Goal: Transaction & Acquisition: Purchase product/service

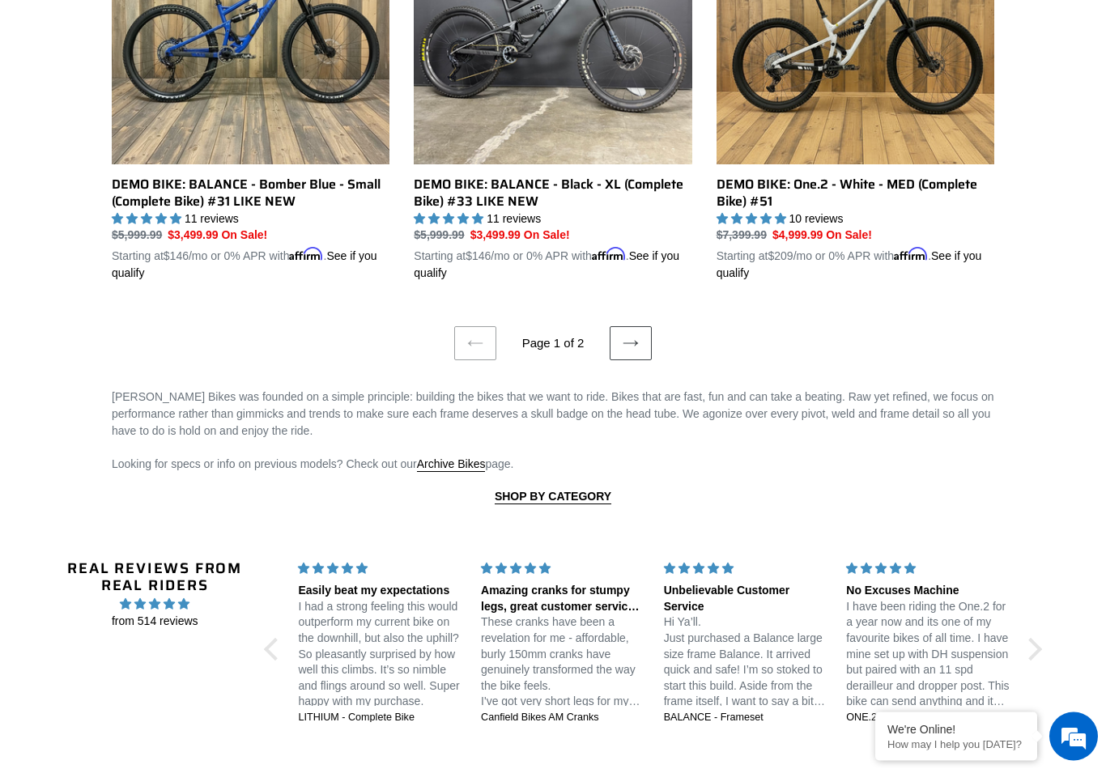
scroll to position [3447, 0]
click at [640, 344] on link "Next page" at bounding box center [631, 343] width 42 height 34
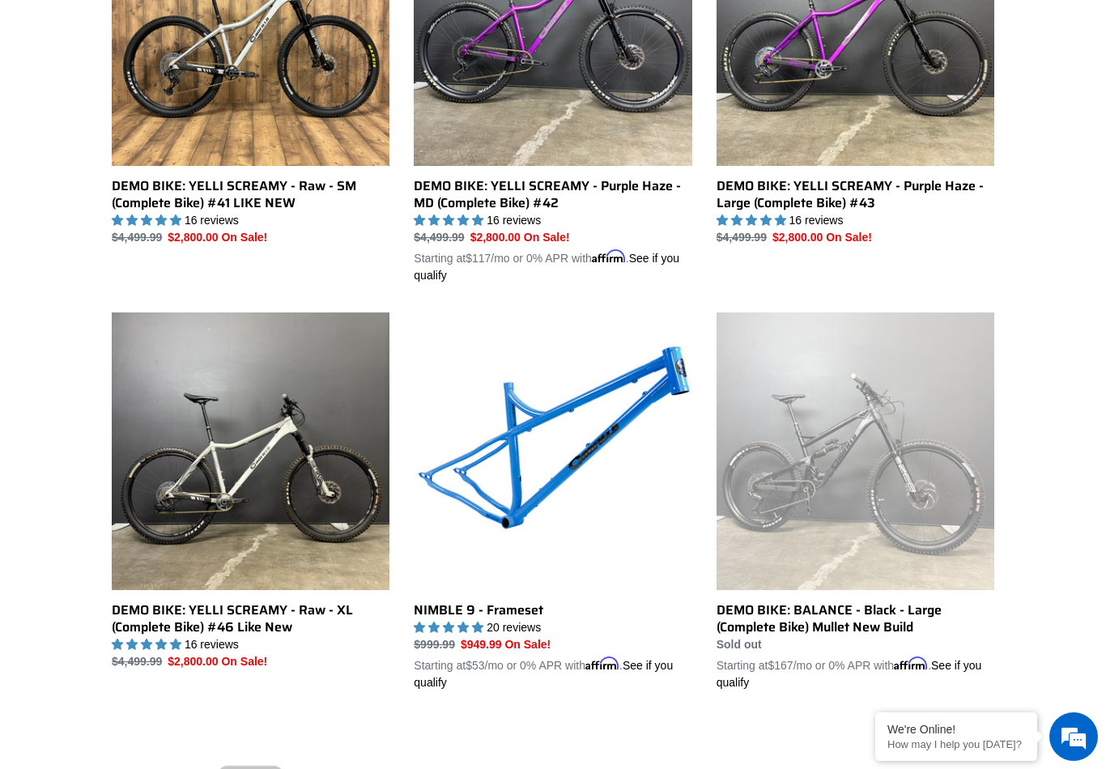
scroll to position [610, 0]
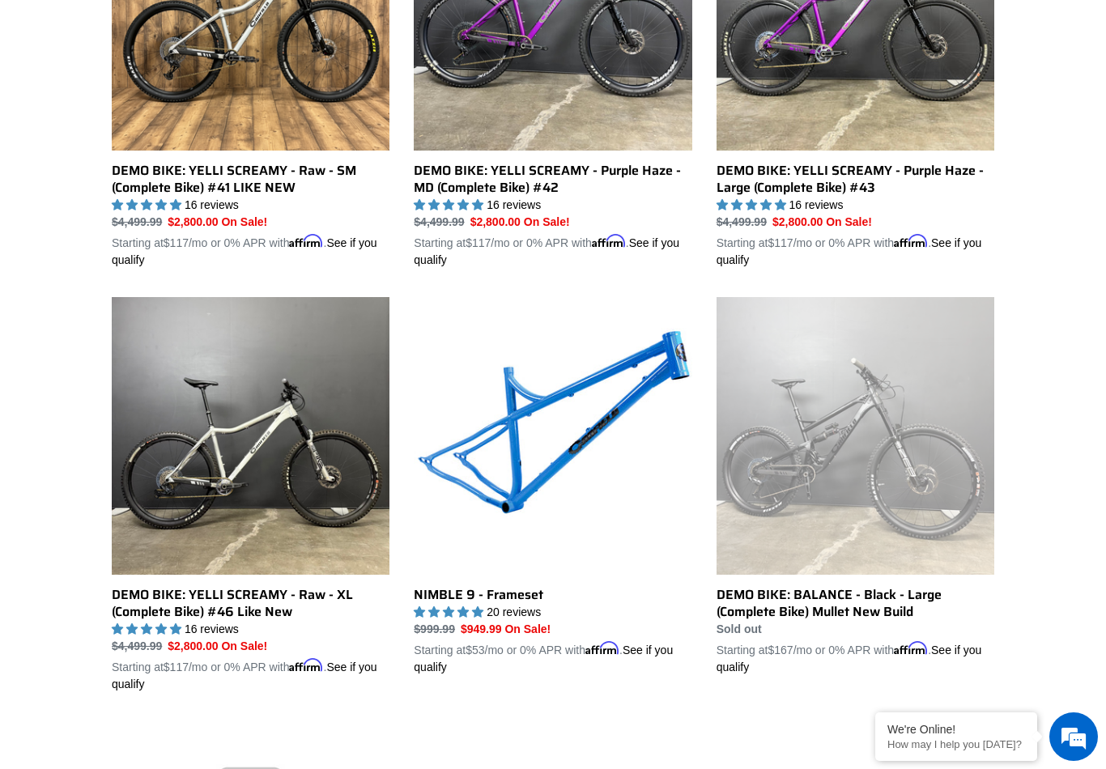
click at [614, 464] on link "NIMBLE 9 - Frameset" at bounding box center [553, 486] width 278 height 379
click at [587, 393] on link "NIMBLE 9 - Frameset" at bounding box center [553, 486] width 278 height 379
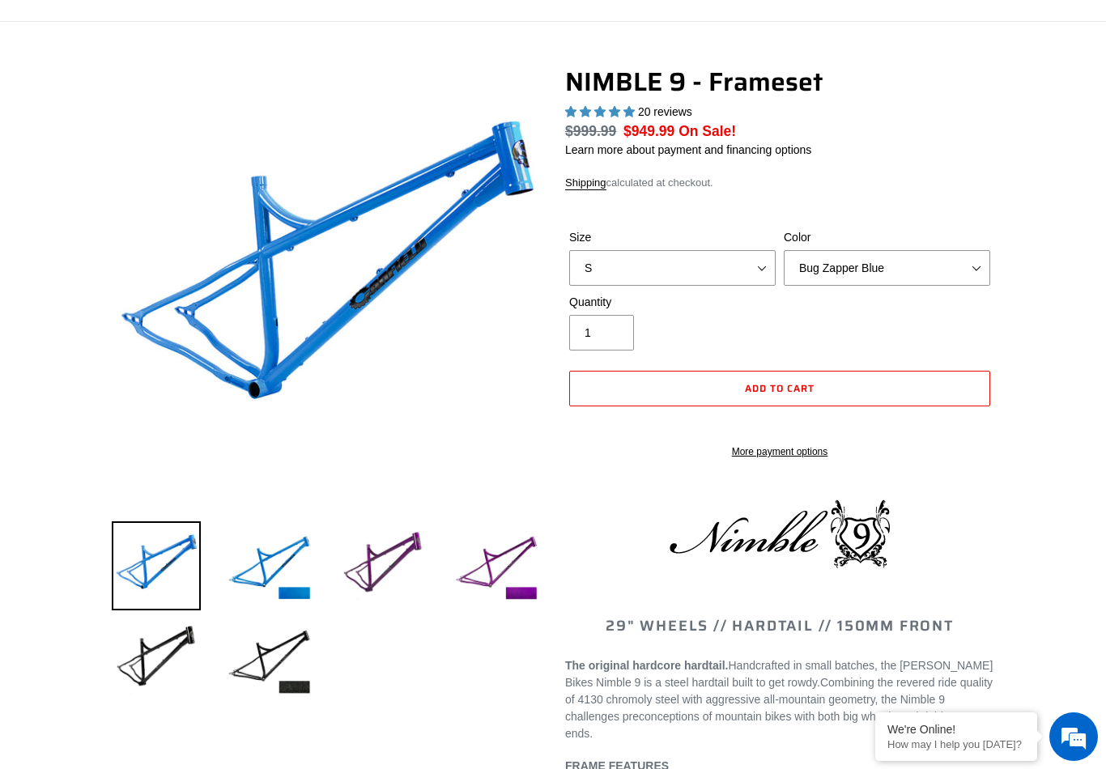
scroll to position [100, 0]
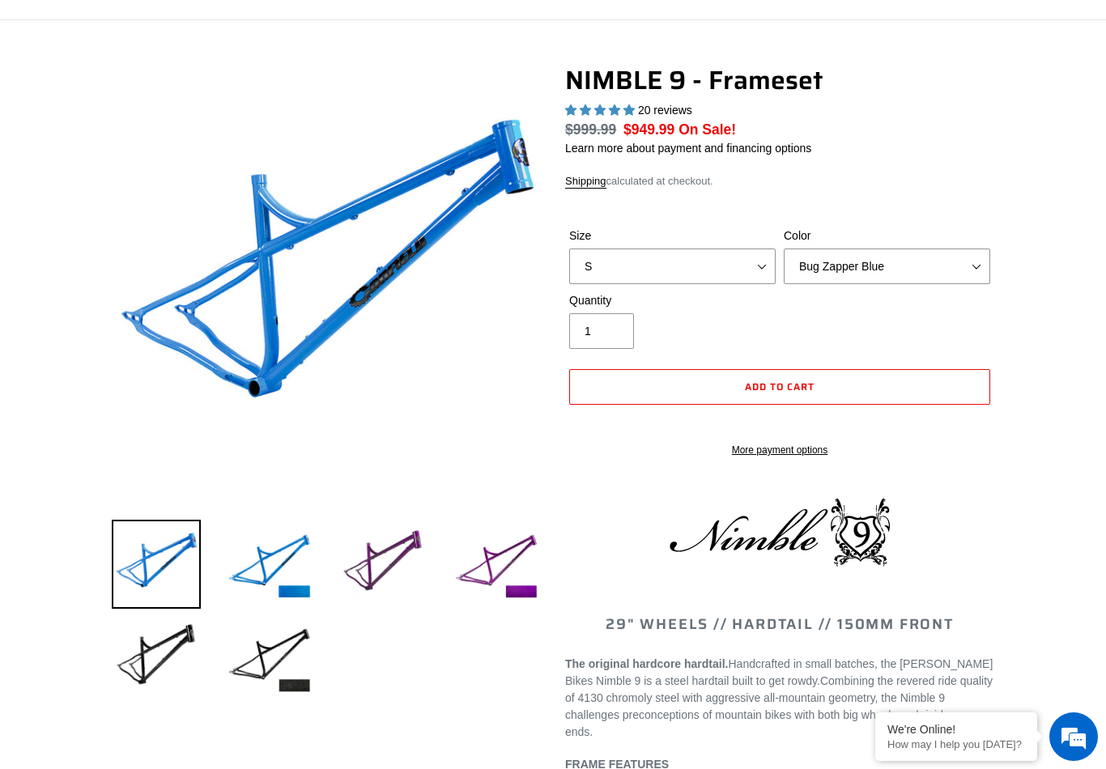
click at [390, 570] on img at bounding box center [382, 564] width 89 height 89
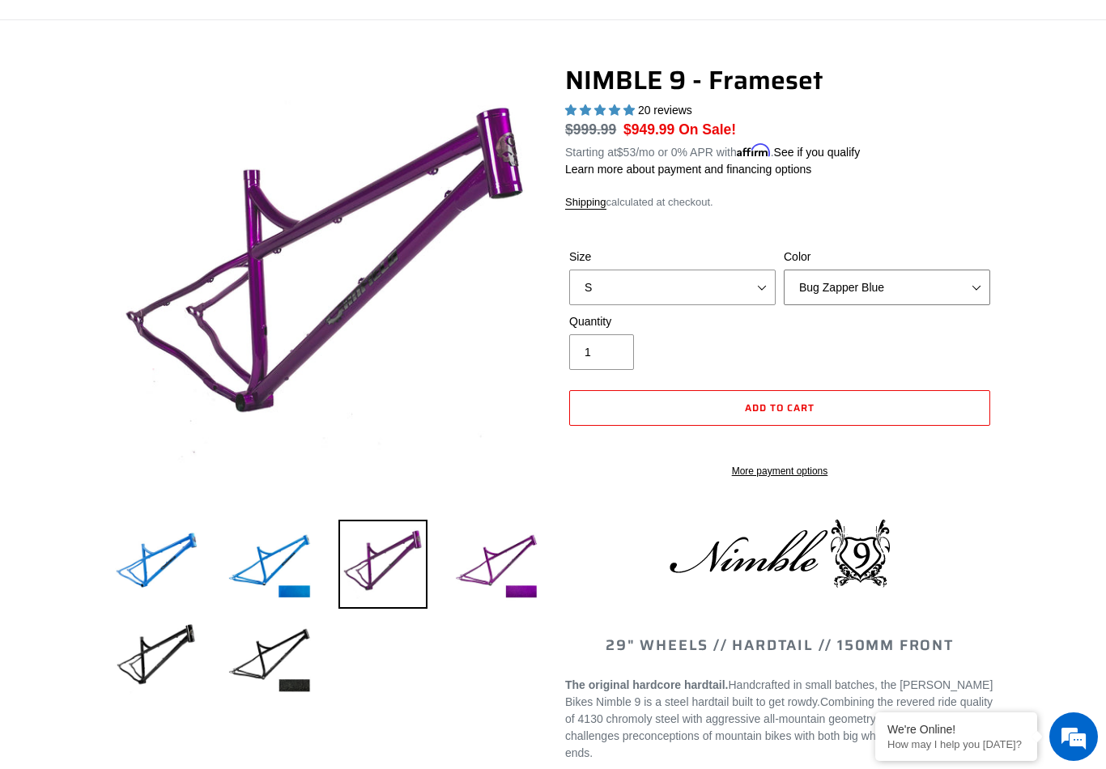
click at [967, 287] on select "Bug Zapper Blue Purple Haze -Sold Out Galaxy Black" at bounding box center [887, 288] width 206 height 36
select select "Purple Haze -Sold Out"
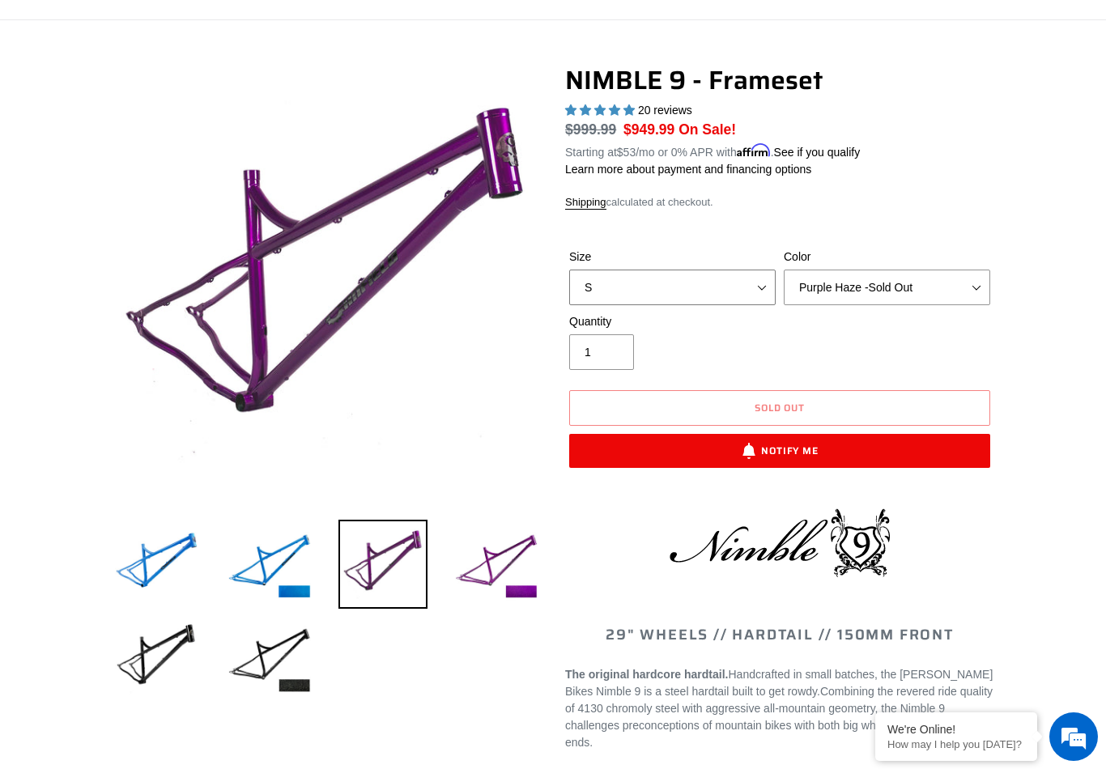
click at [738, 301] on select "S M L XL" at bounding box center [672, 288] width 206 height 36
select select "XL"
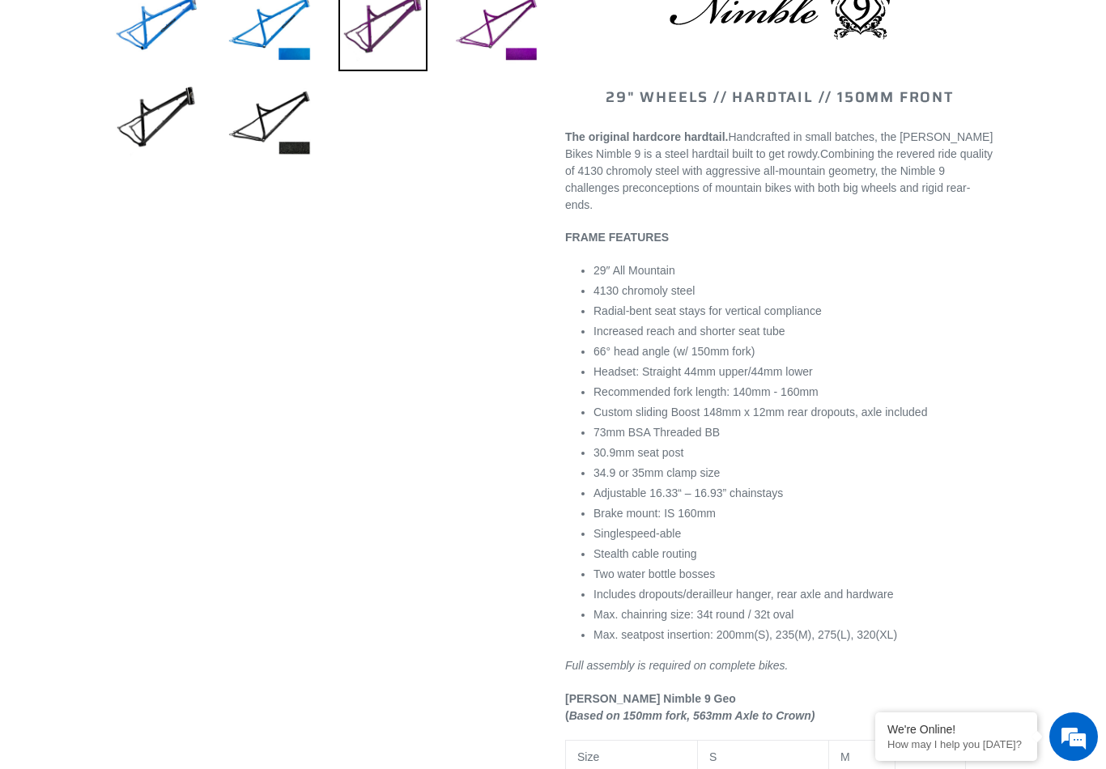
scroll to position [636, 0]
